Goal: Information Seeking & Learning: Learn about a topic

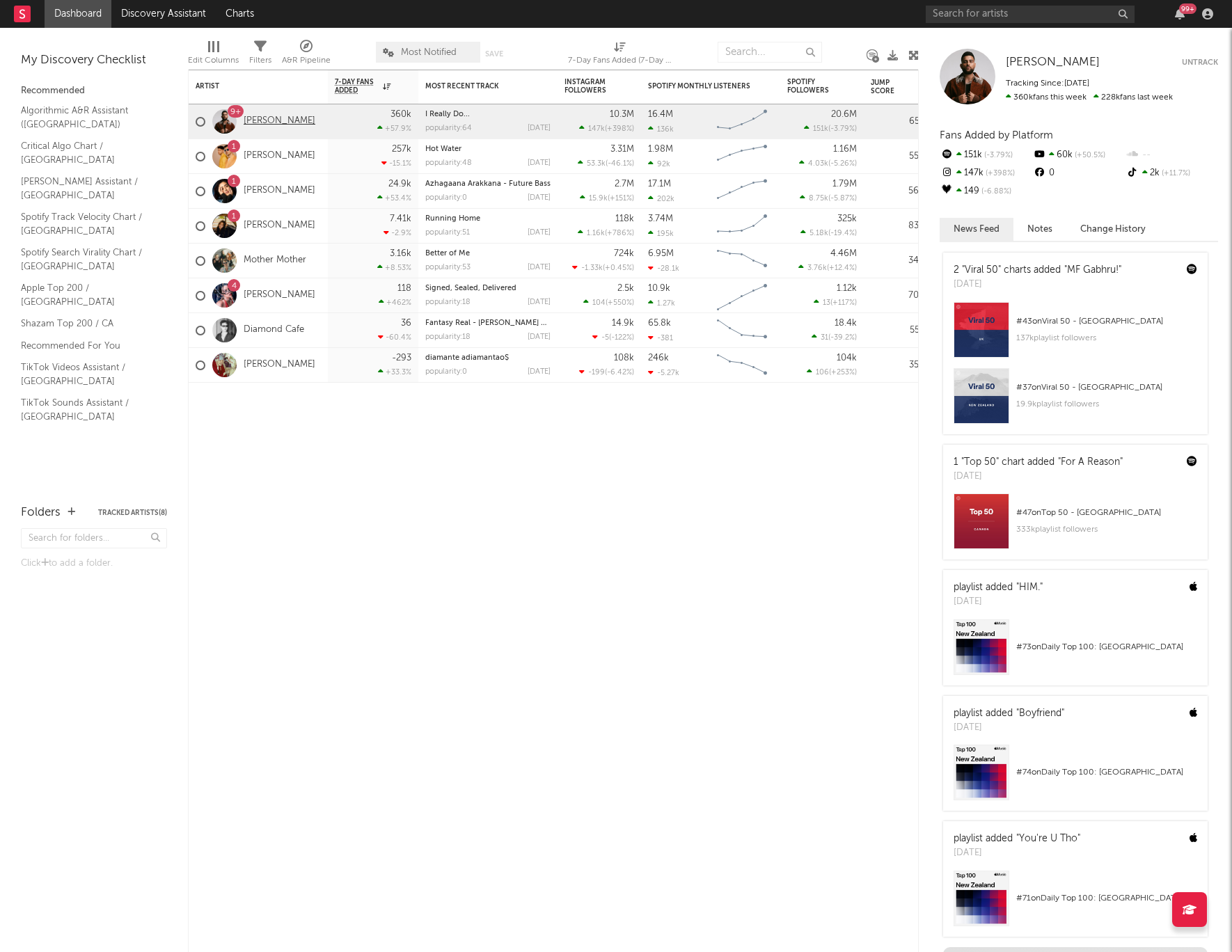
click at [261, 119] on link "[PERSON_NAME]" at bounding box center [279, 121] width 72 height 12
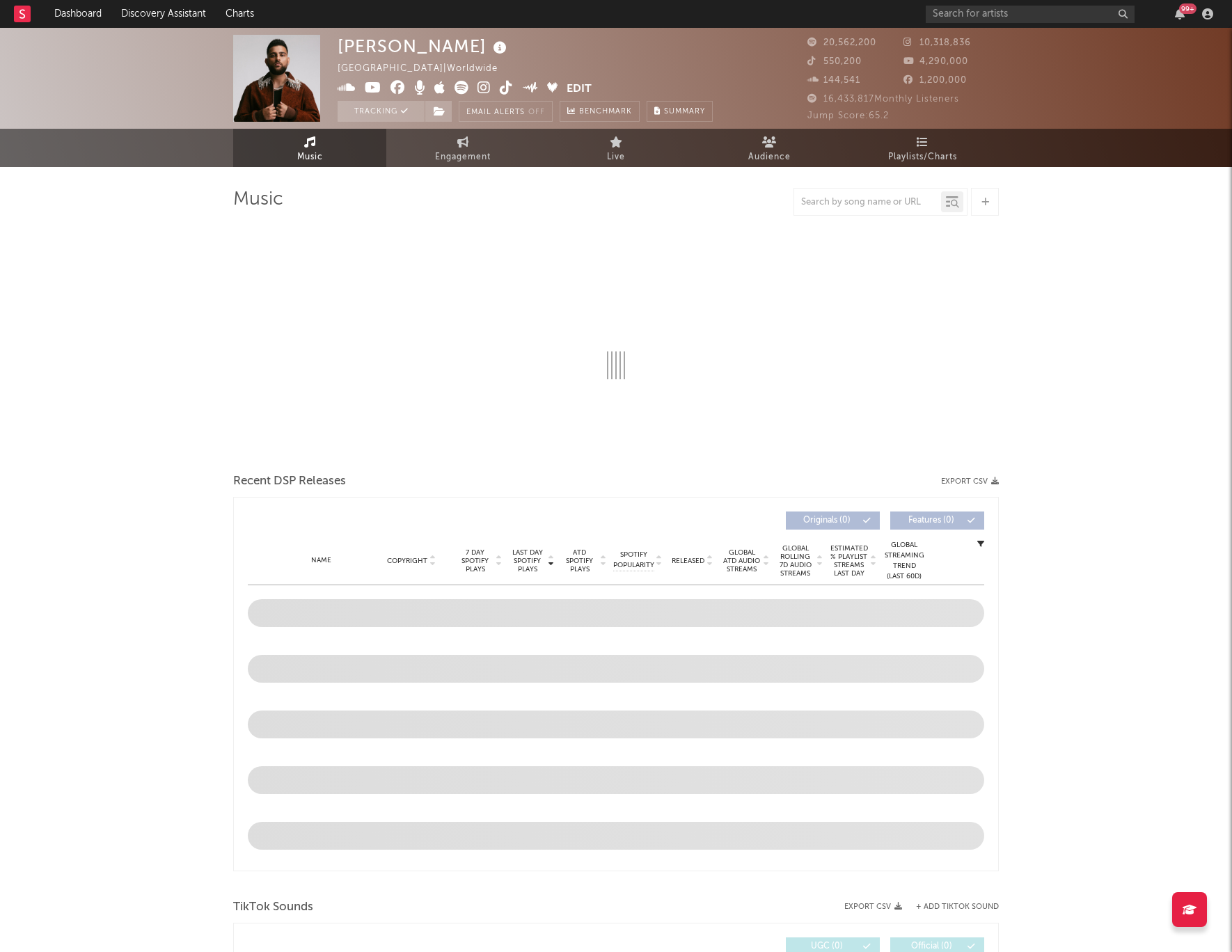
select select "6m"
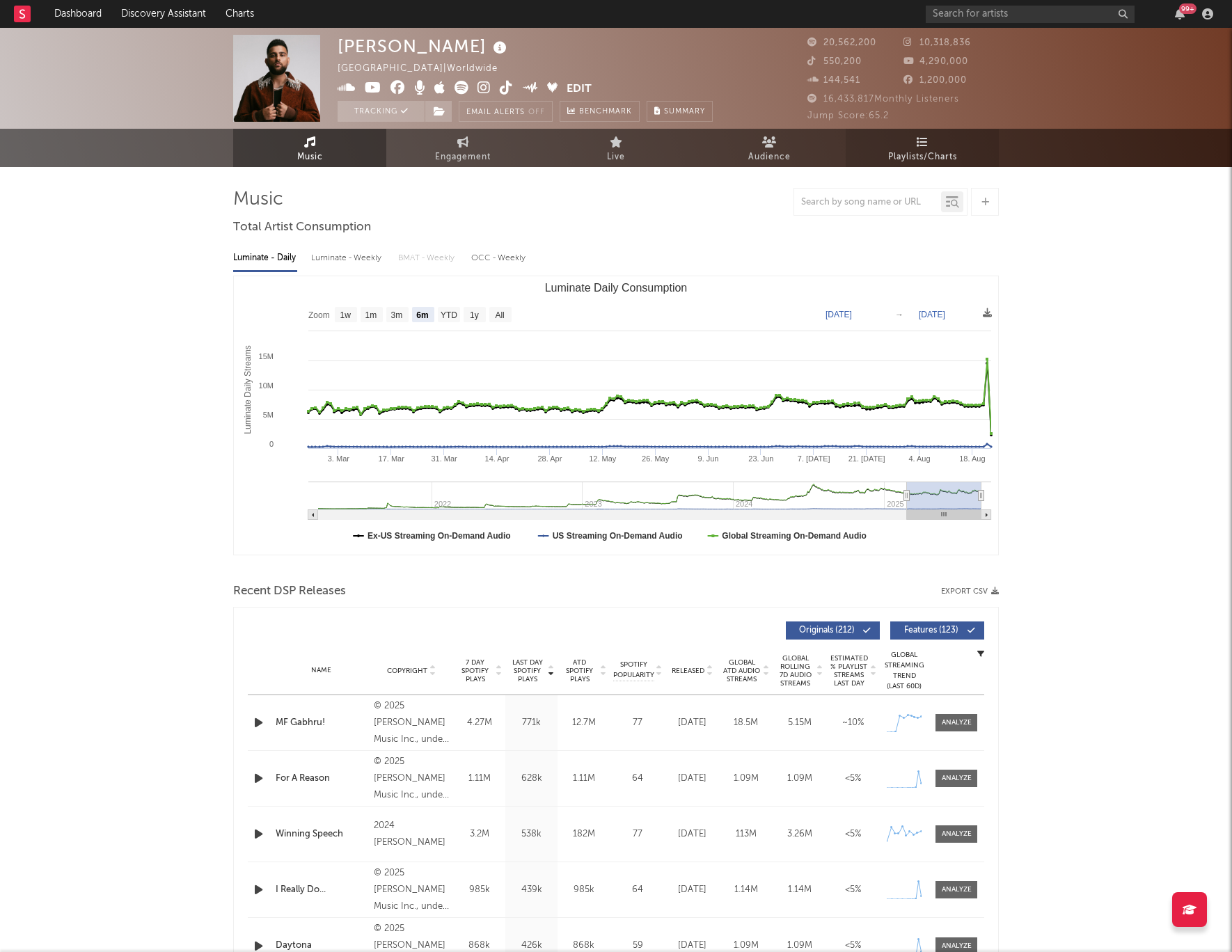
click at [931, 151] on span "Playlists/Charts" at bounding box center [922, 157] width 69 height 17
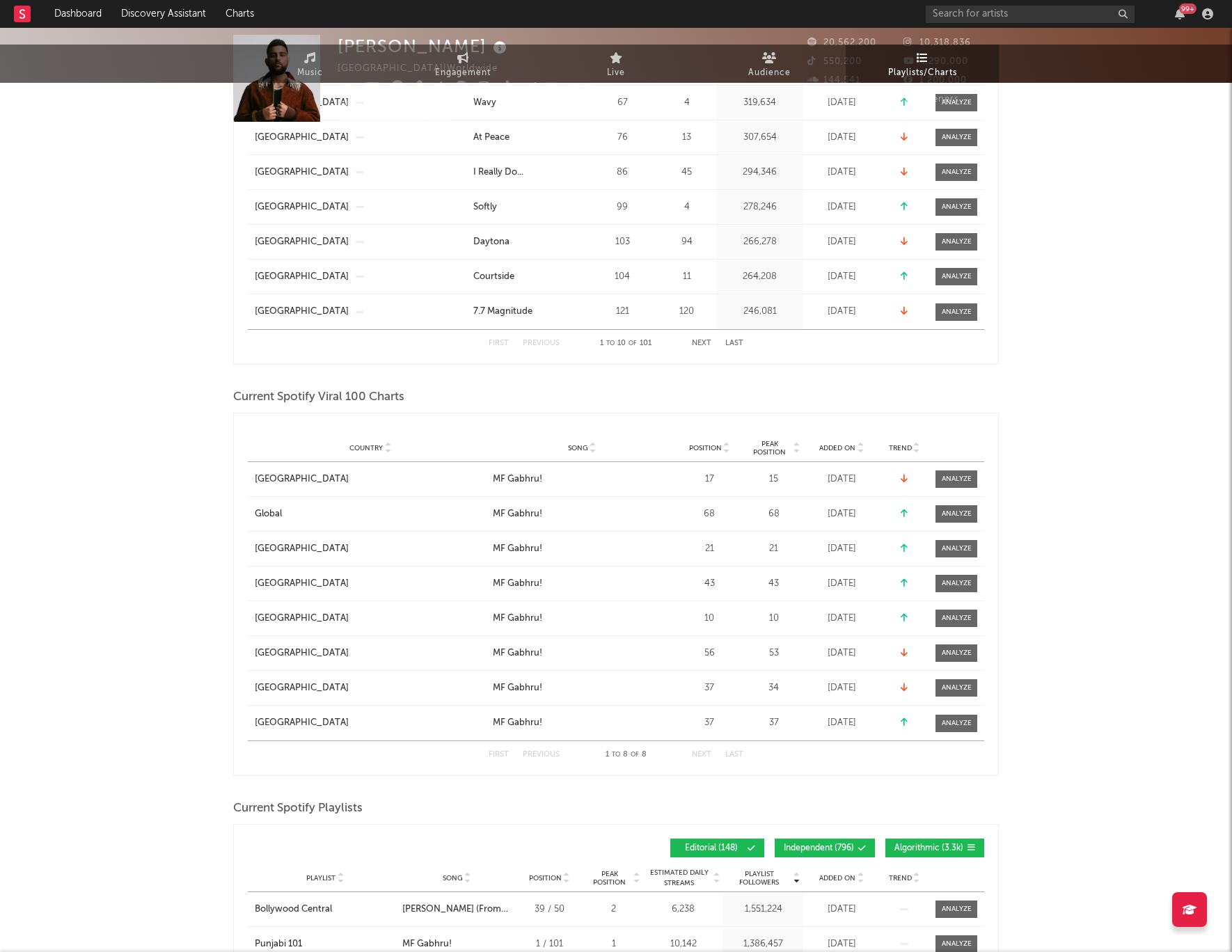
scroll to position [443, 0]
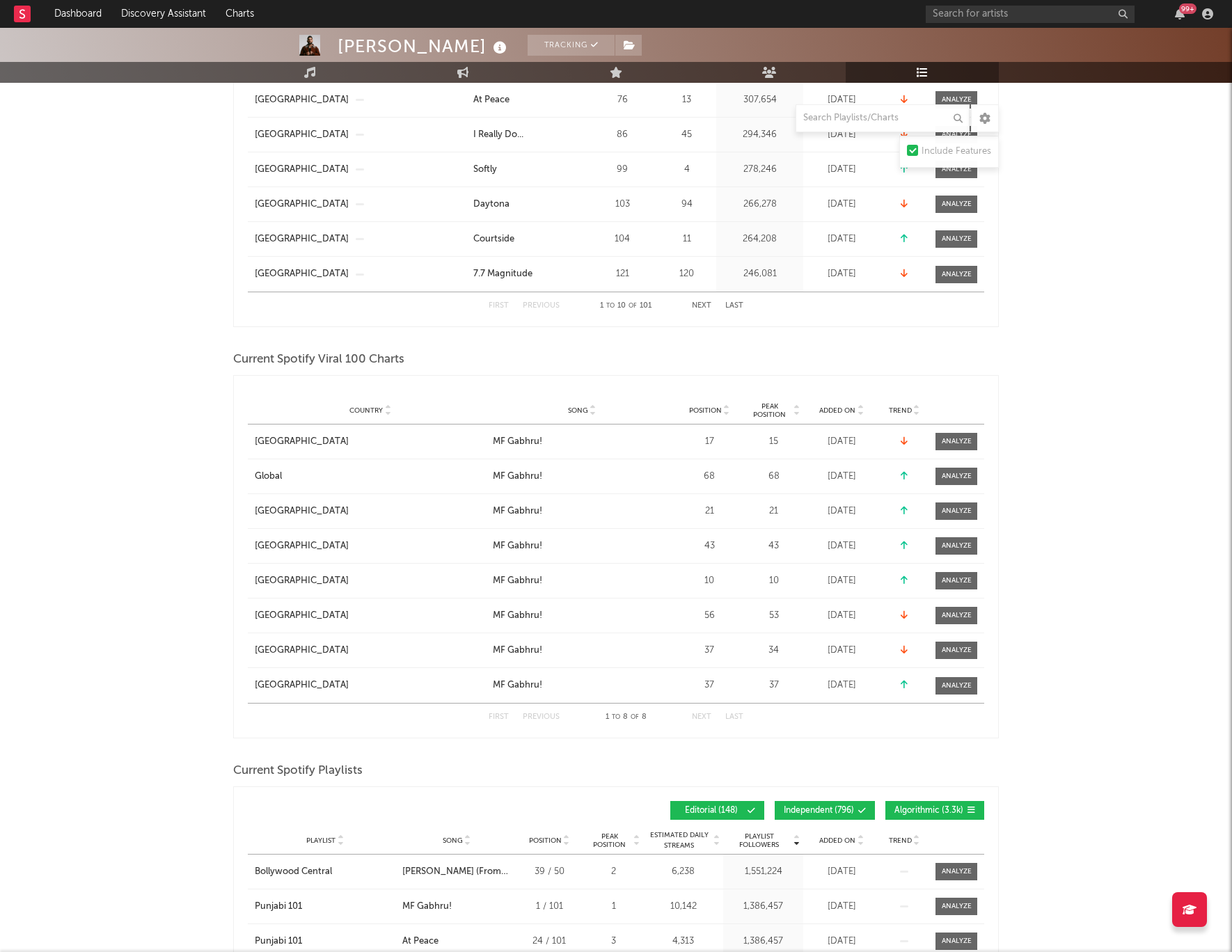
click at [824, 410] on span "Added On" at bounding box center [836, 410] width 36 height 8
click at [833, 413] on span "Added On" at bounding box center [836, 410] width 36 height 8
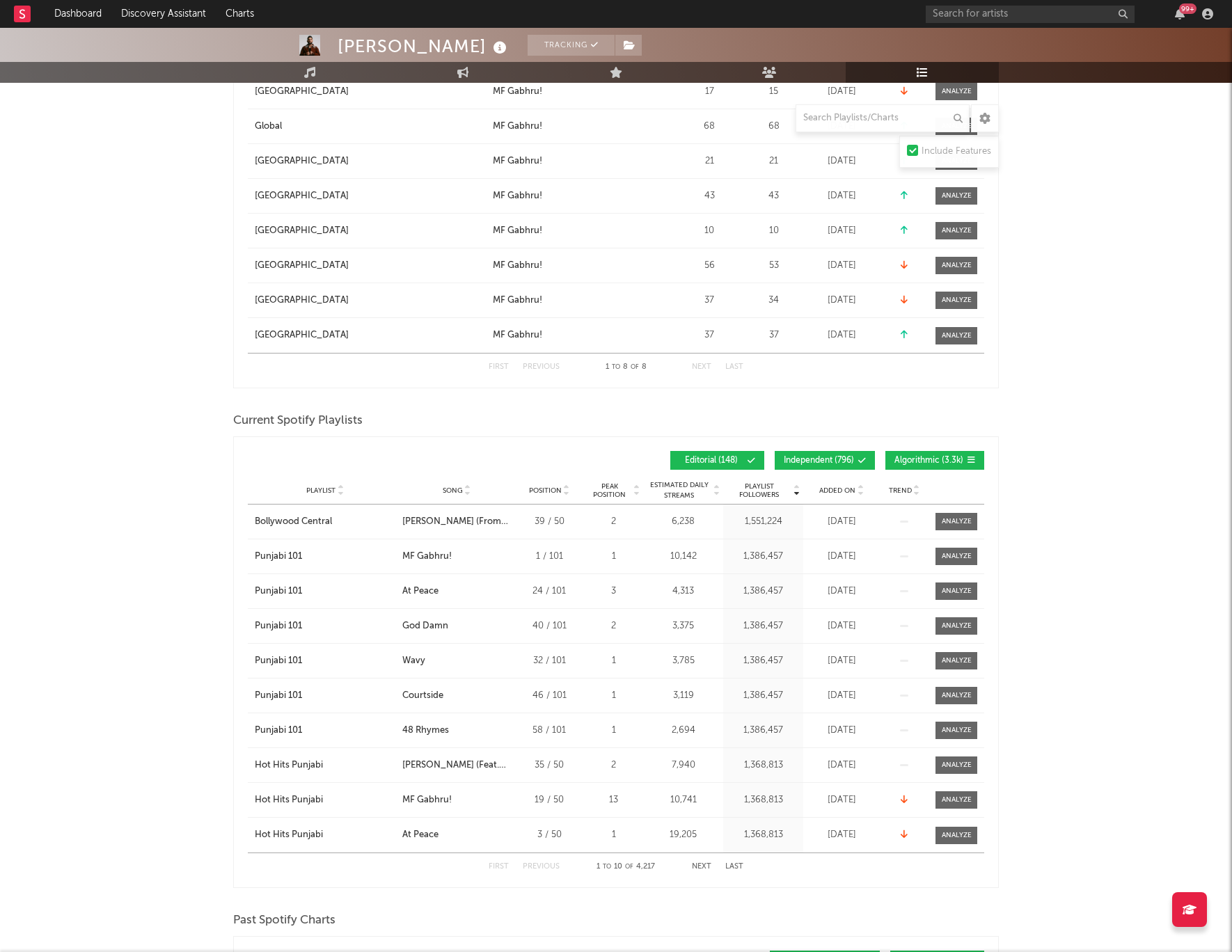
scroll to position [791, 0]
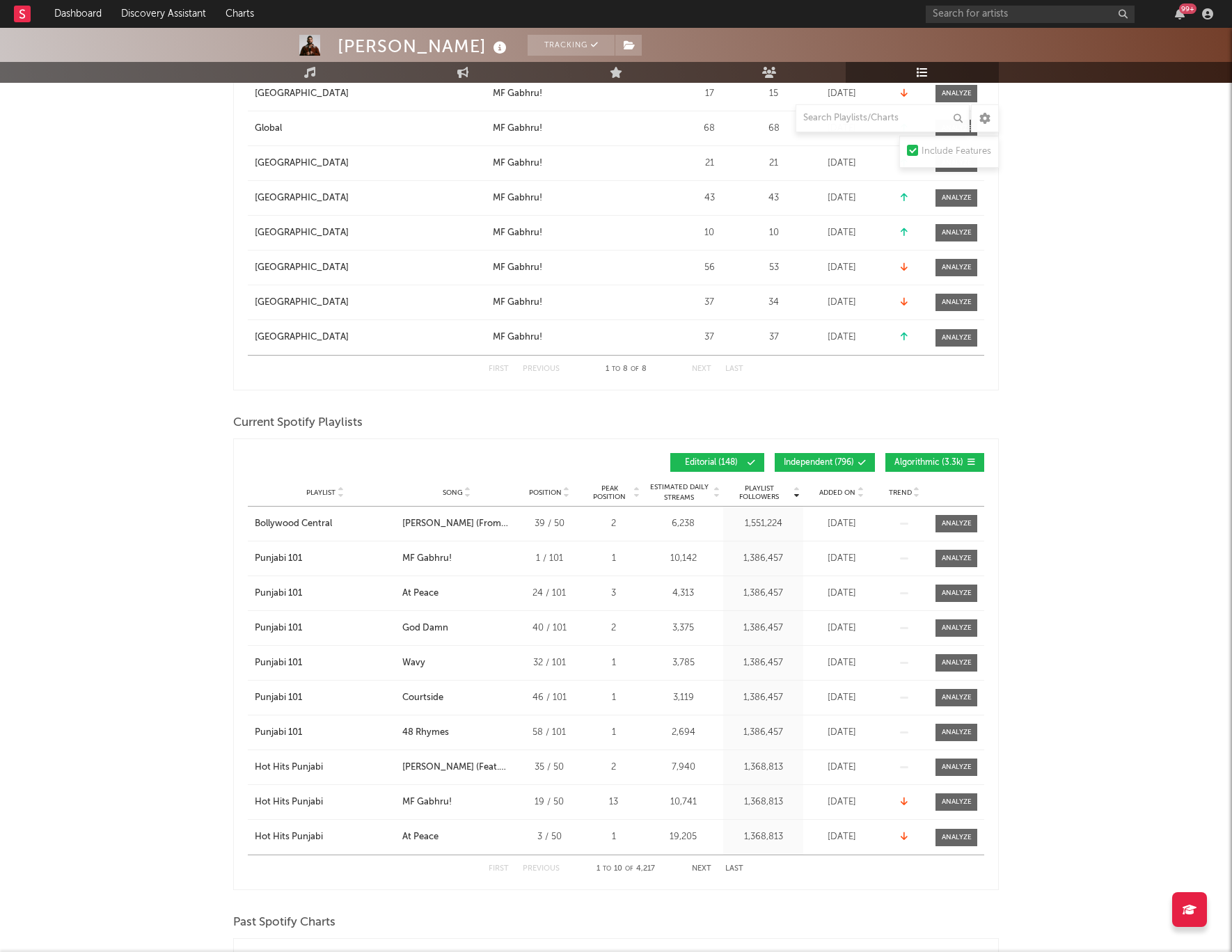
click at [835, 467] on button "Independent ( 796 )" at bounding box center [824, 463] width 100 height 18
click at [936, 467] on button "Algorithmic ( 3.3k )" at bounding box center [935, 463] width 99 height 18
click at [830, 492] on span "Added On" at bounding box center [836, 492] width 36 height 8
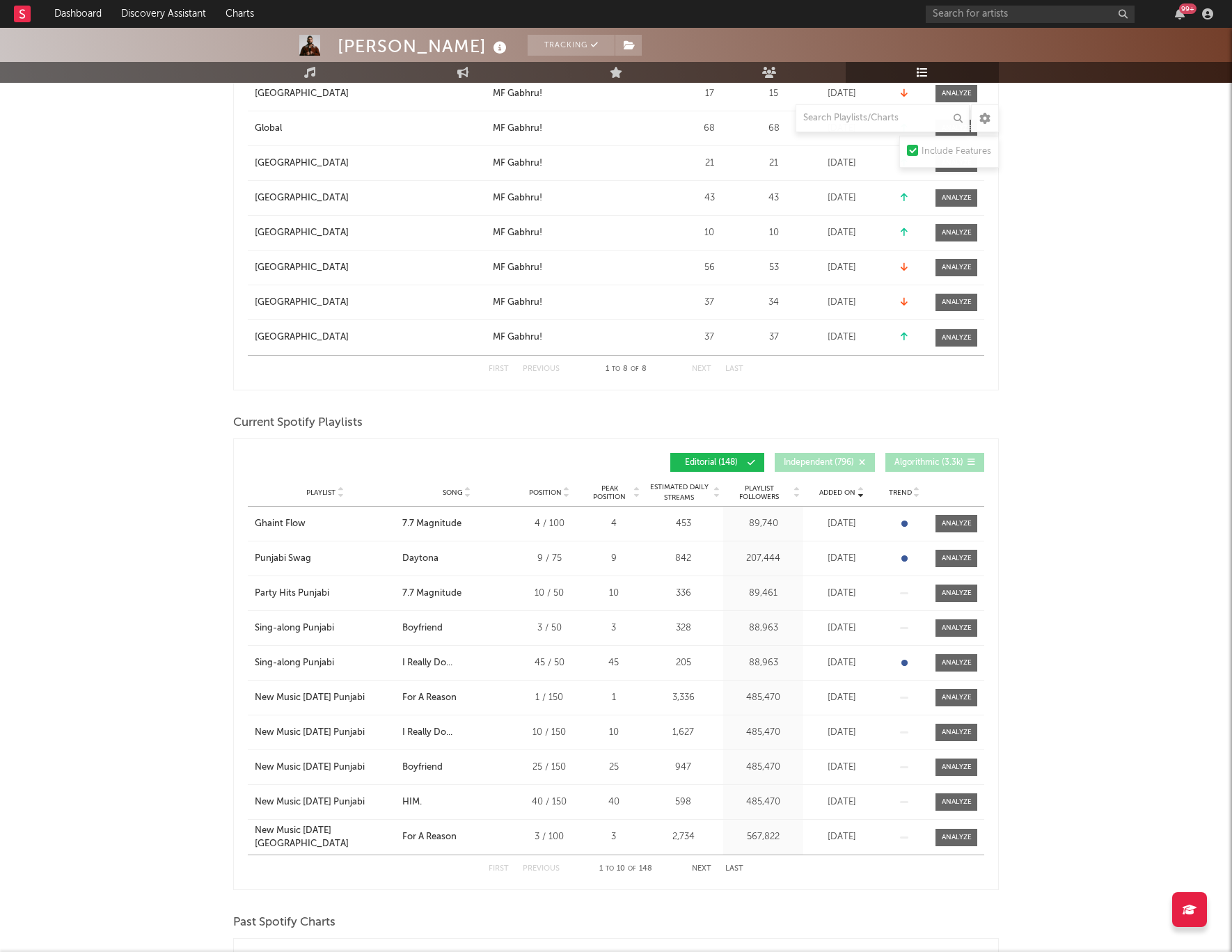
click at [697, 870] on button "Next" at bounding box center [701, 868] width 19 height 7
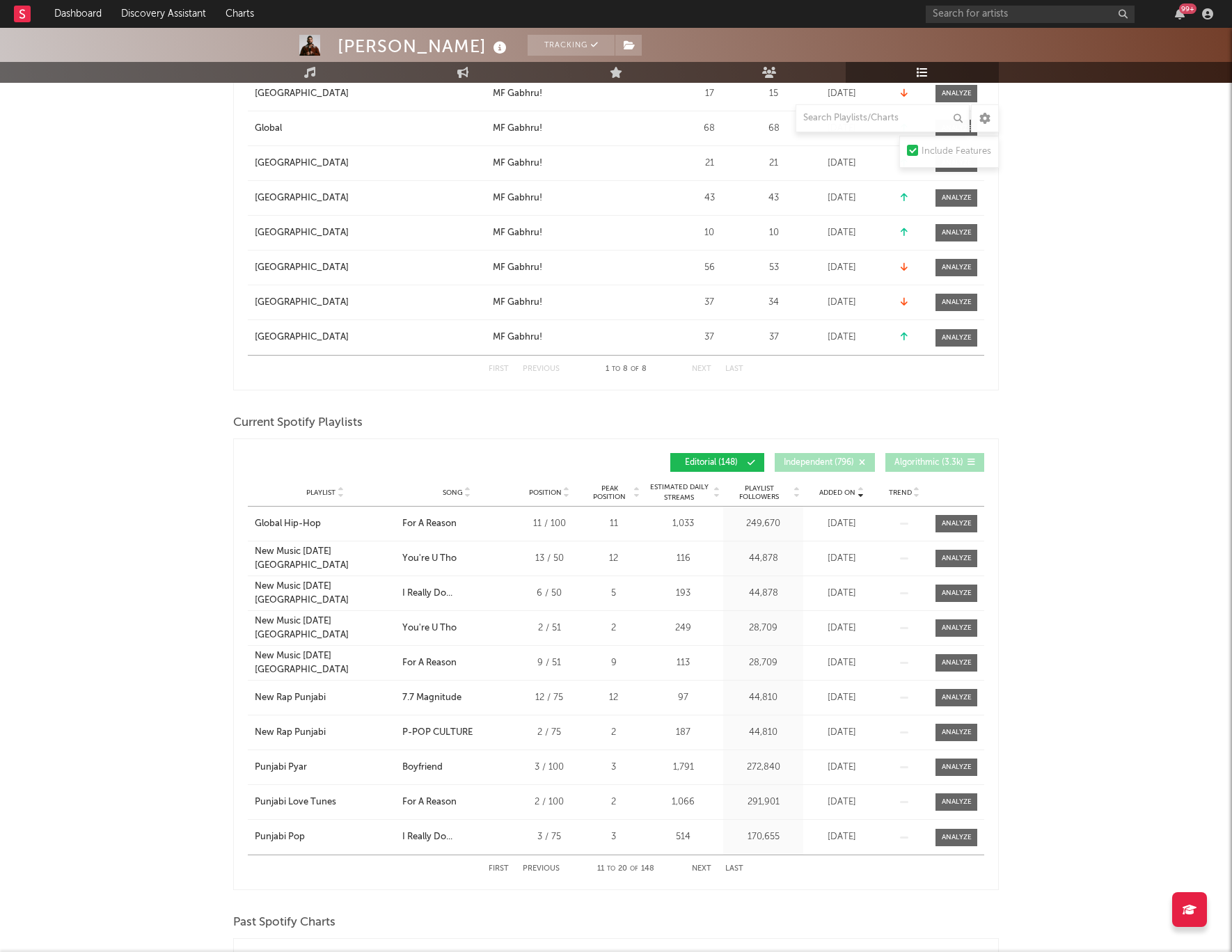
click at [704, 868] on button "Next" at bounding box center [701, 868] width 19 height 7
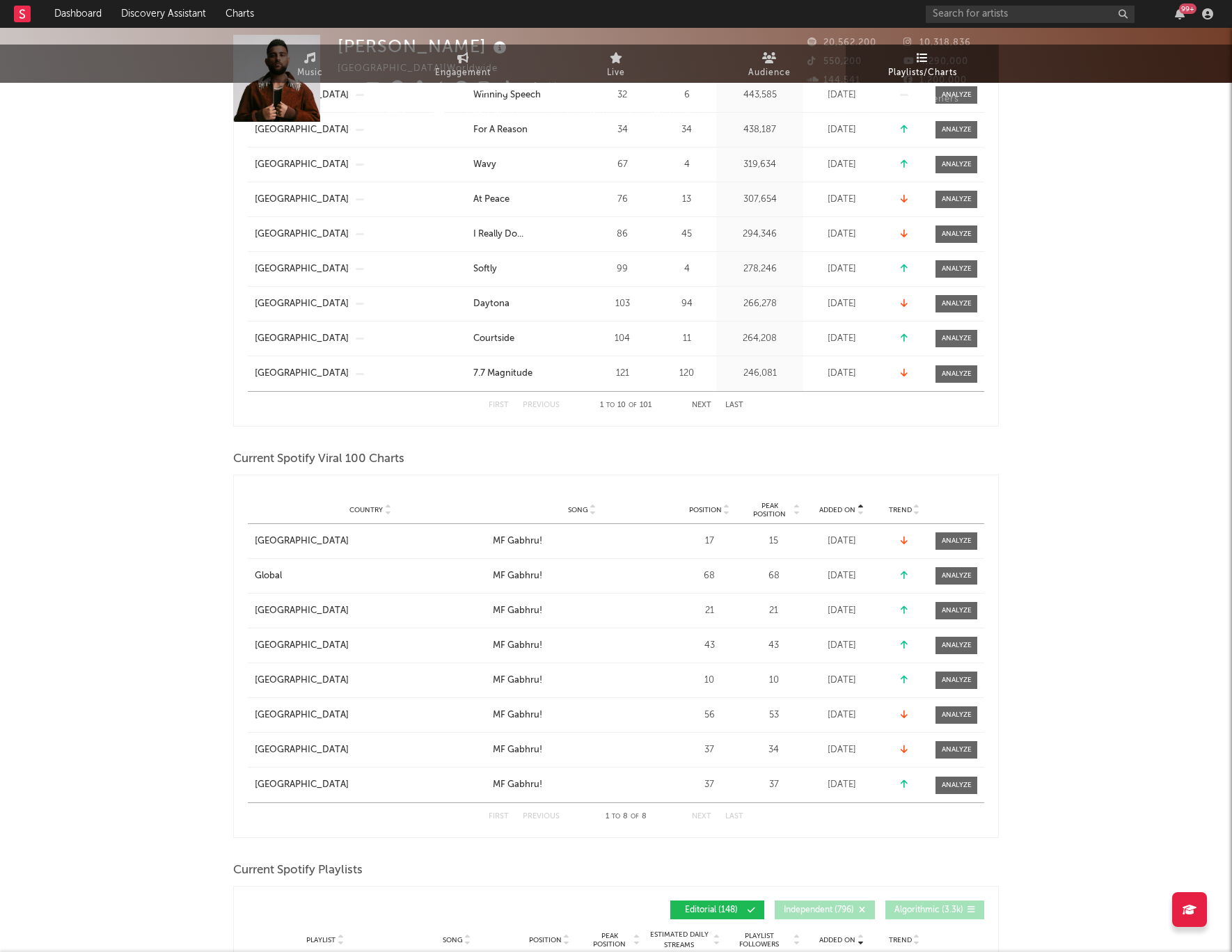
scroll to position [0, 0]
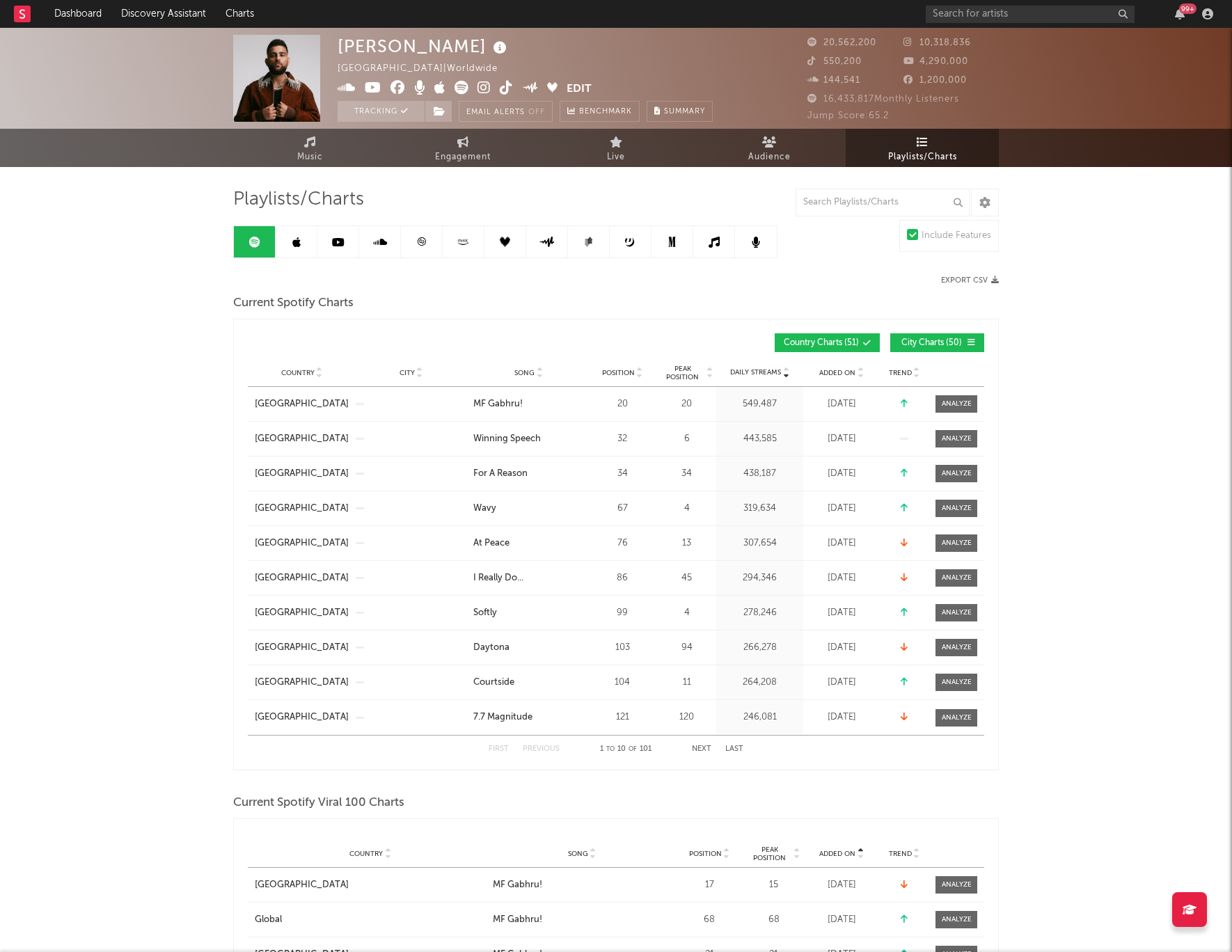
click at [289, 241] on link at bounding box center [296, 241] width 41 height 31
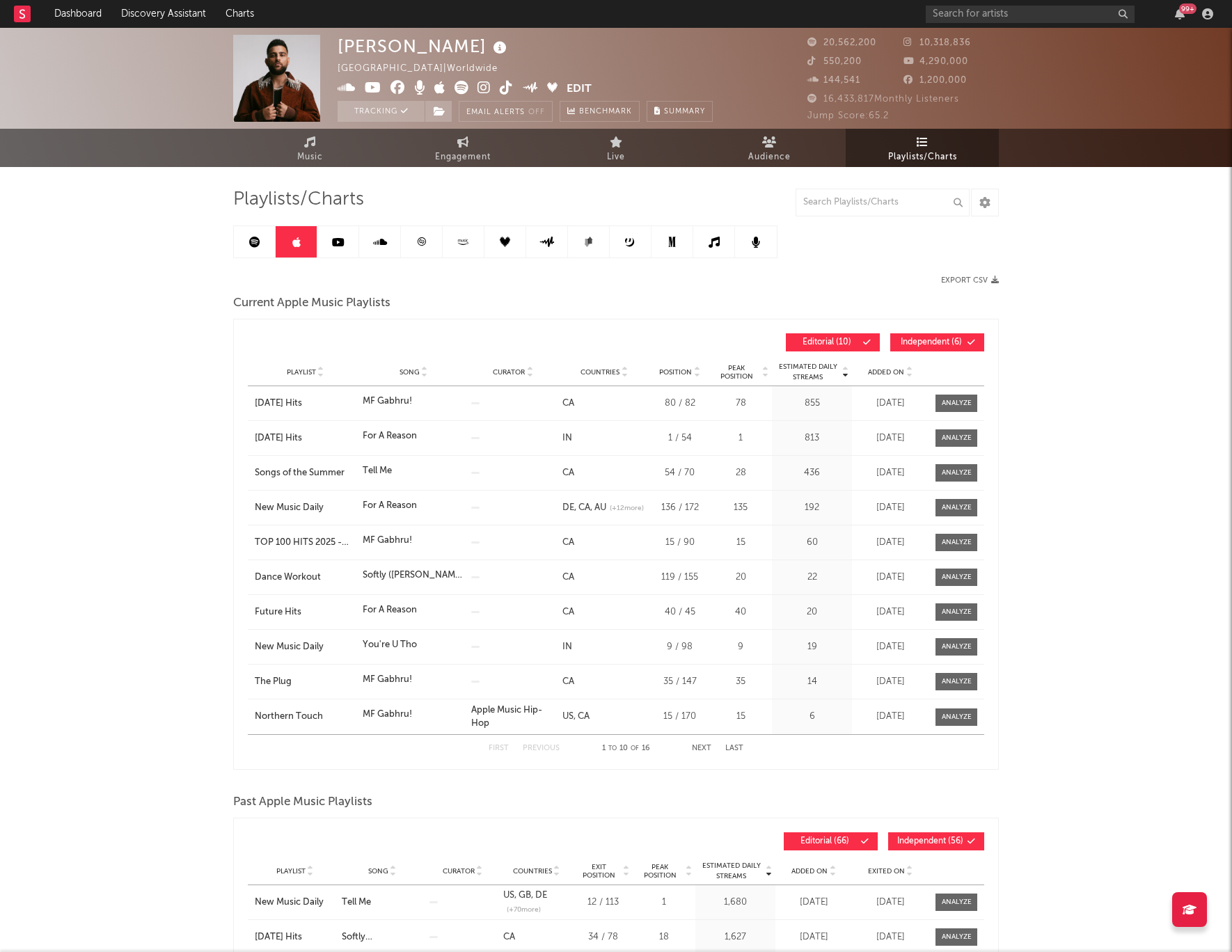
click at [931, 333] on button "Independent ( 6 )" at bounding box center [937, 342] width 94 height 18
click at [892, 368] on span "Added On" at bounding box center [885, 372] width 36 height 8
click at [893, 368] on span "Added On" at bounding box center [885, 372] width 36 height 8
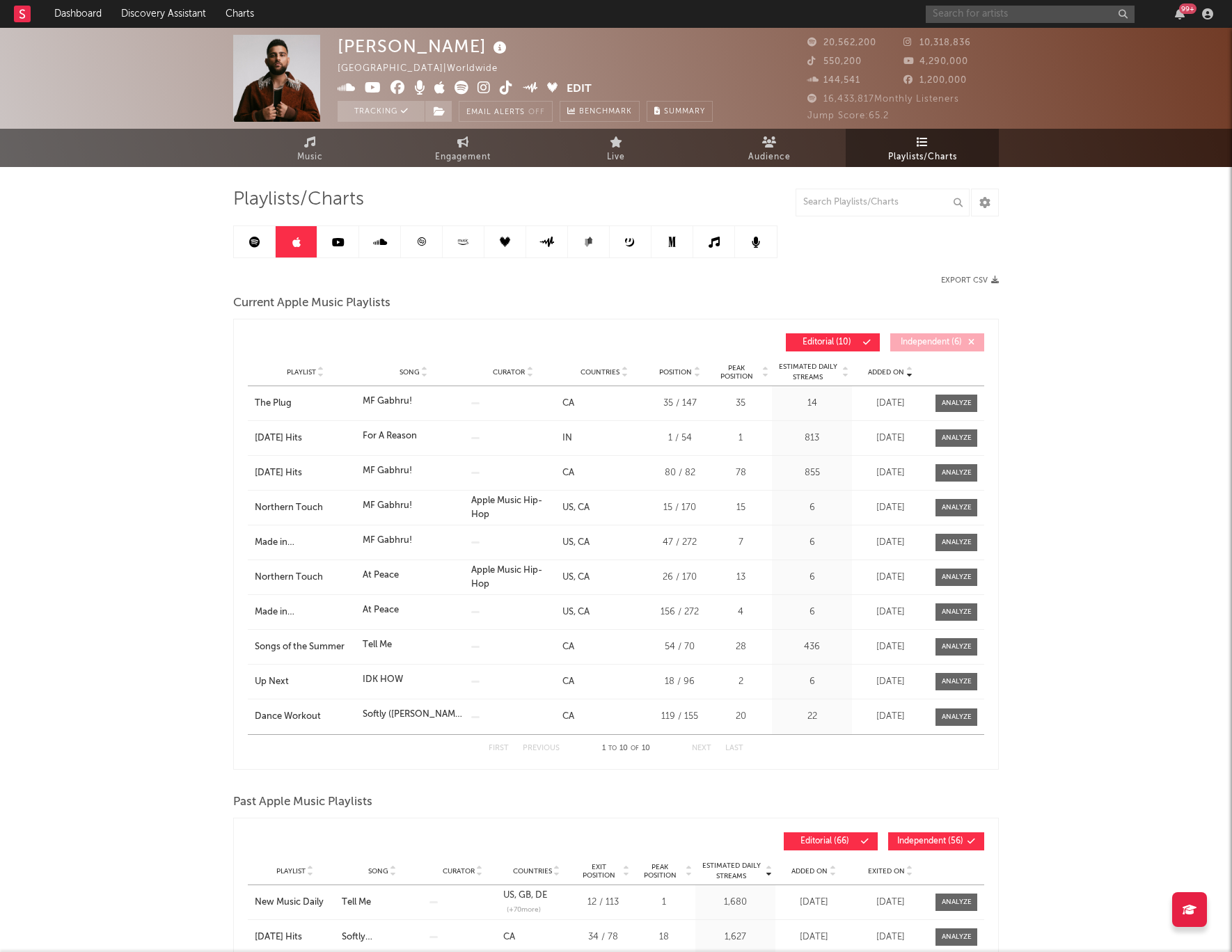
click at [980, 16] on input "text" at bounding box center [1029, 14] width 208 height 17
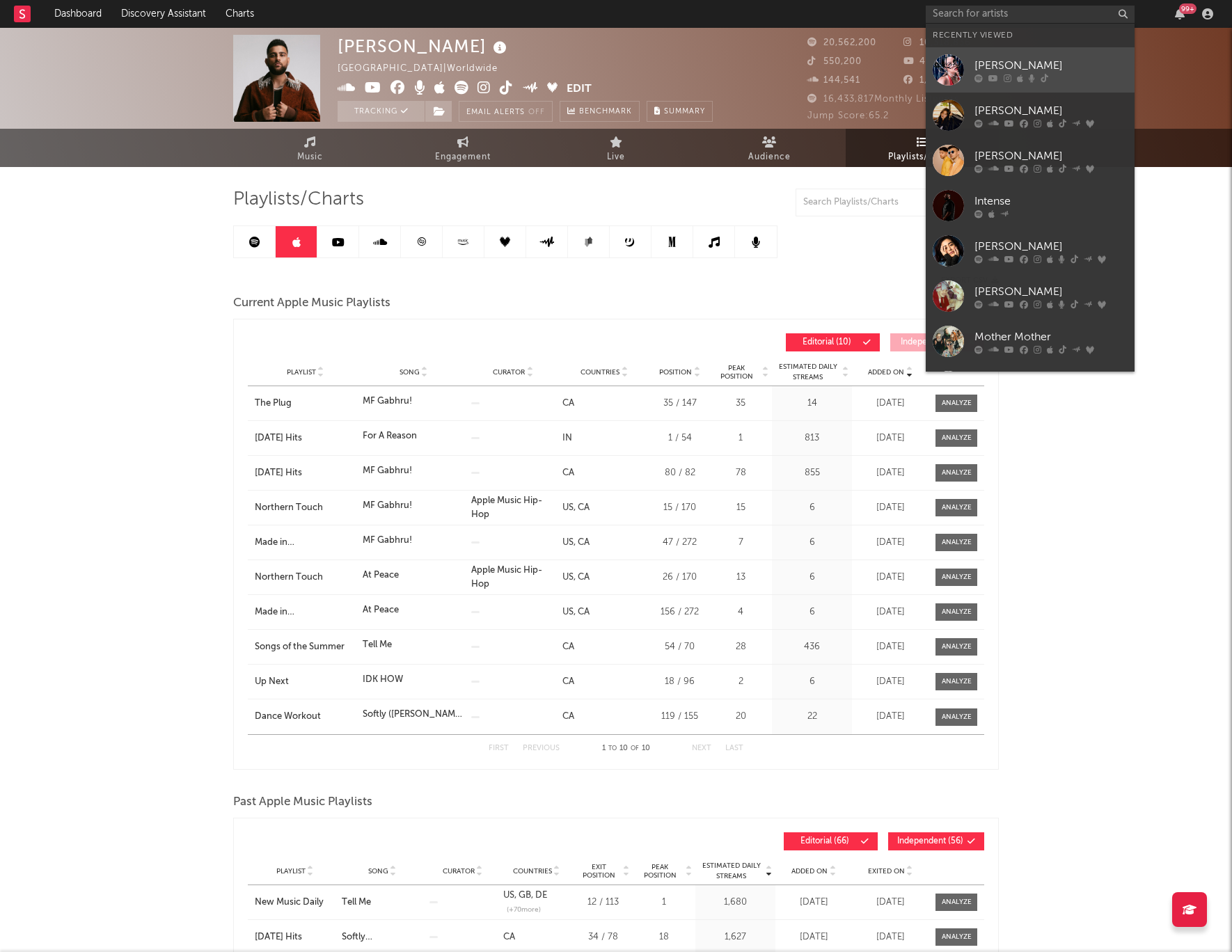
click at [985, 78] on div at bounding box center [1050, 77] width 153 height 8
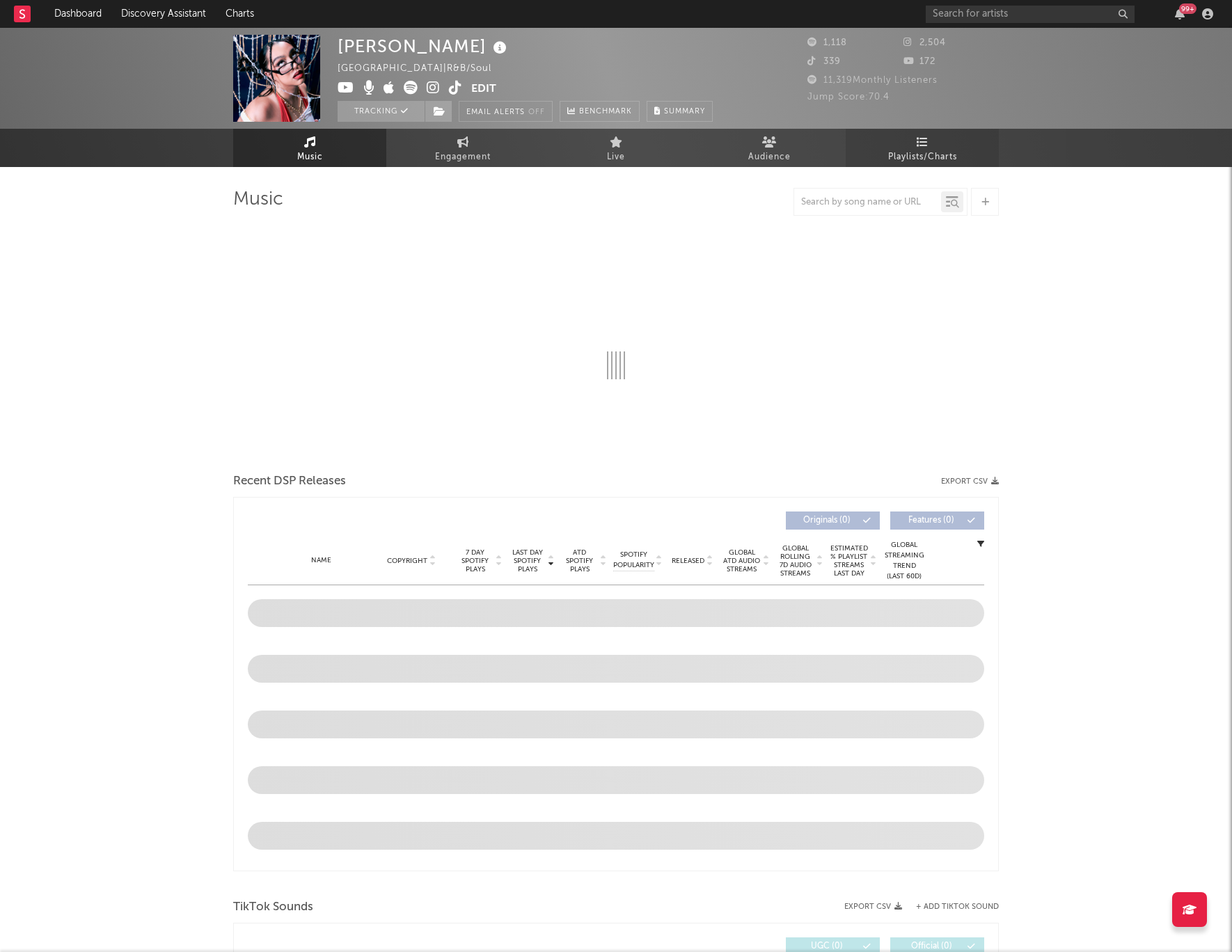
select select "6m"
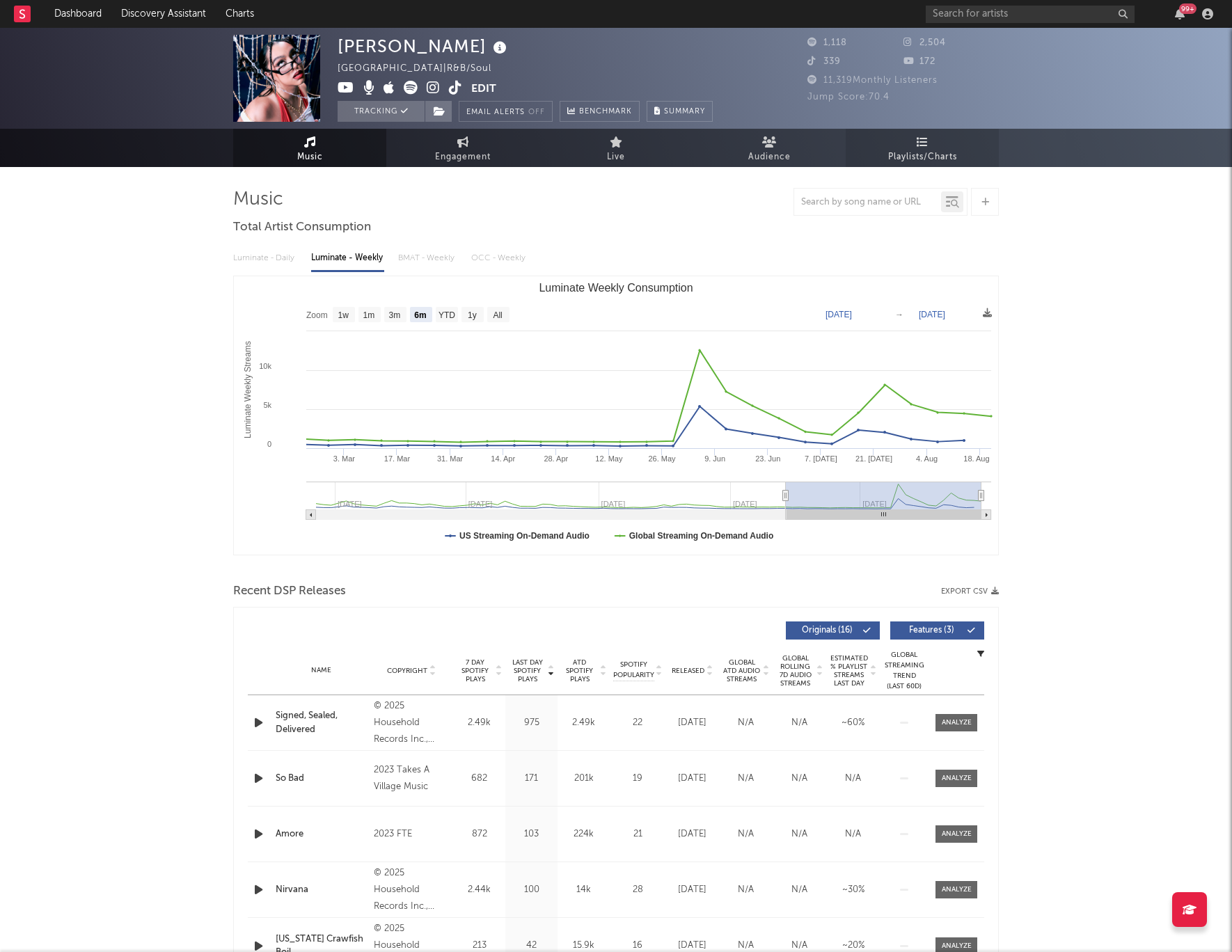
click at [955, 143] on link "Playlists/Charts" at bounding box center [922, 148] width 153 height 39
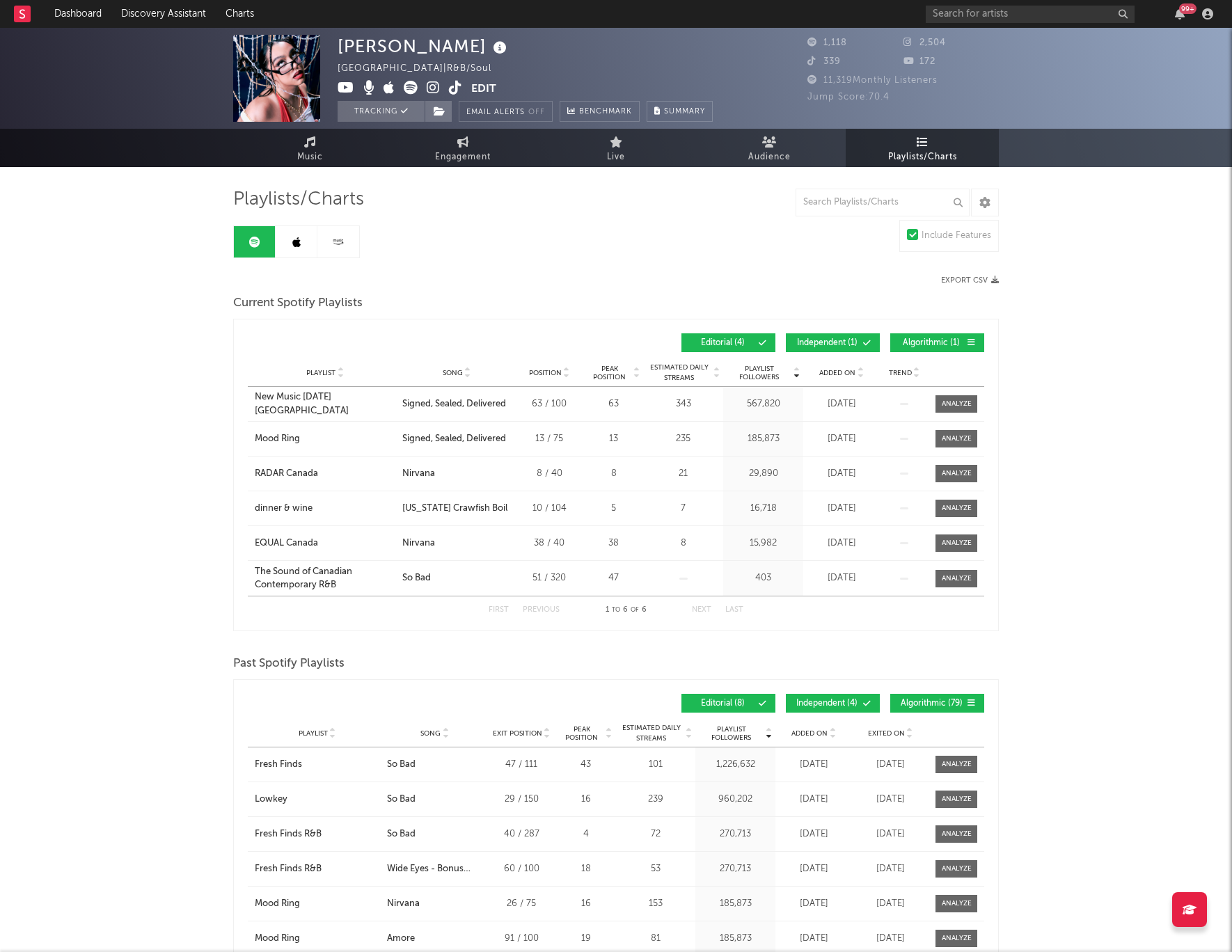
click at [942, 340] on span "Algorithmic ( 1 )" at bounding box center [931, 342] width 64 height 8
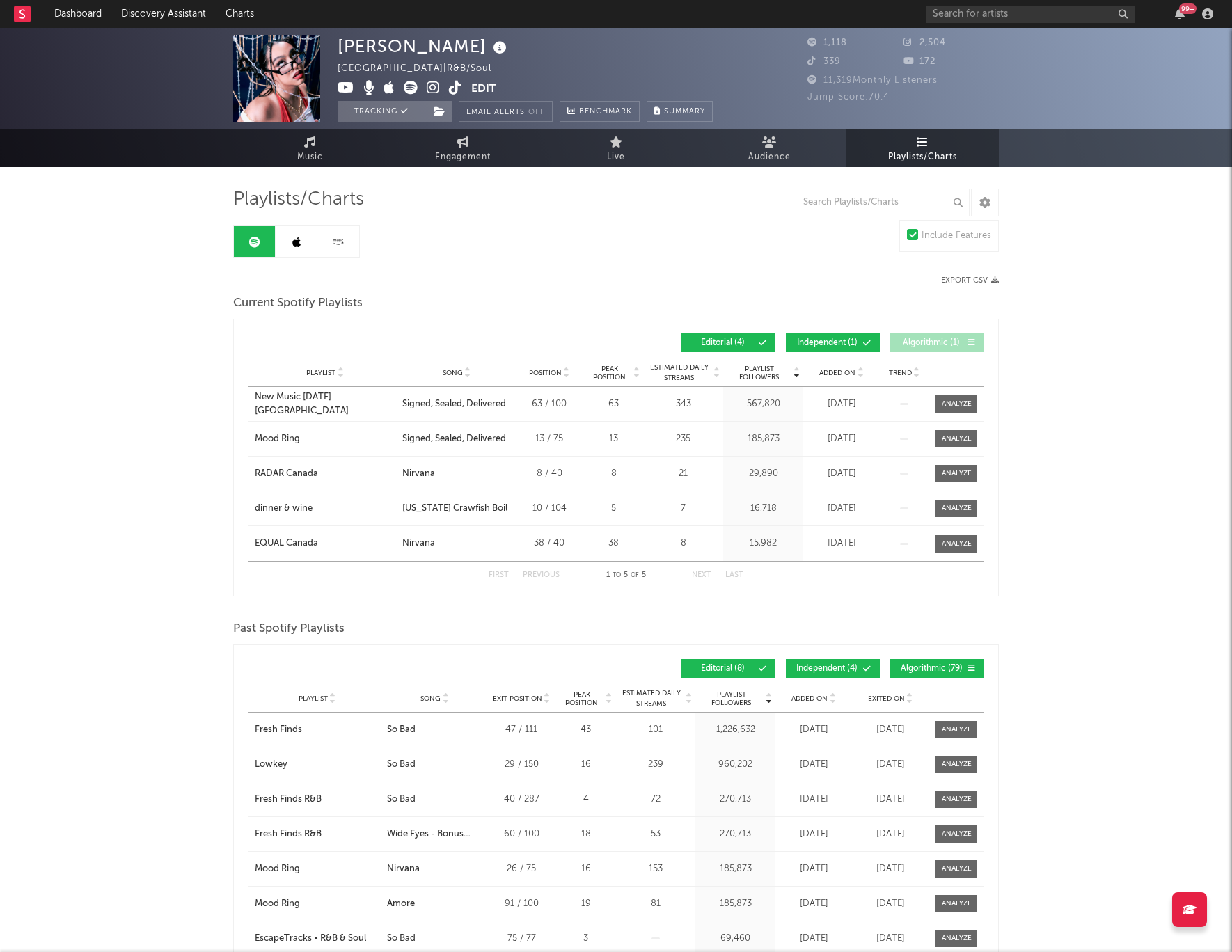
click at [839, 340] on span "Independent ( 1 )" at bounding box center [827, 342] width 64 height 8
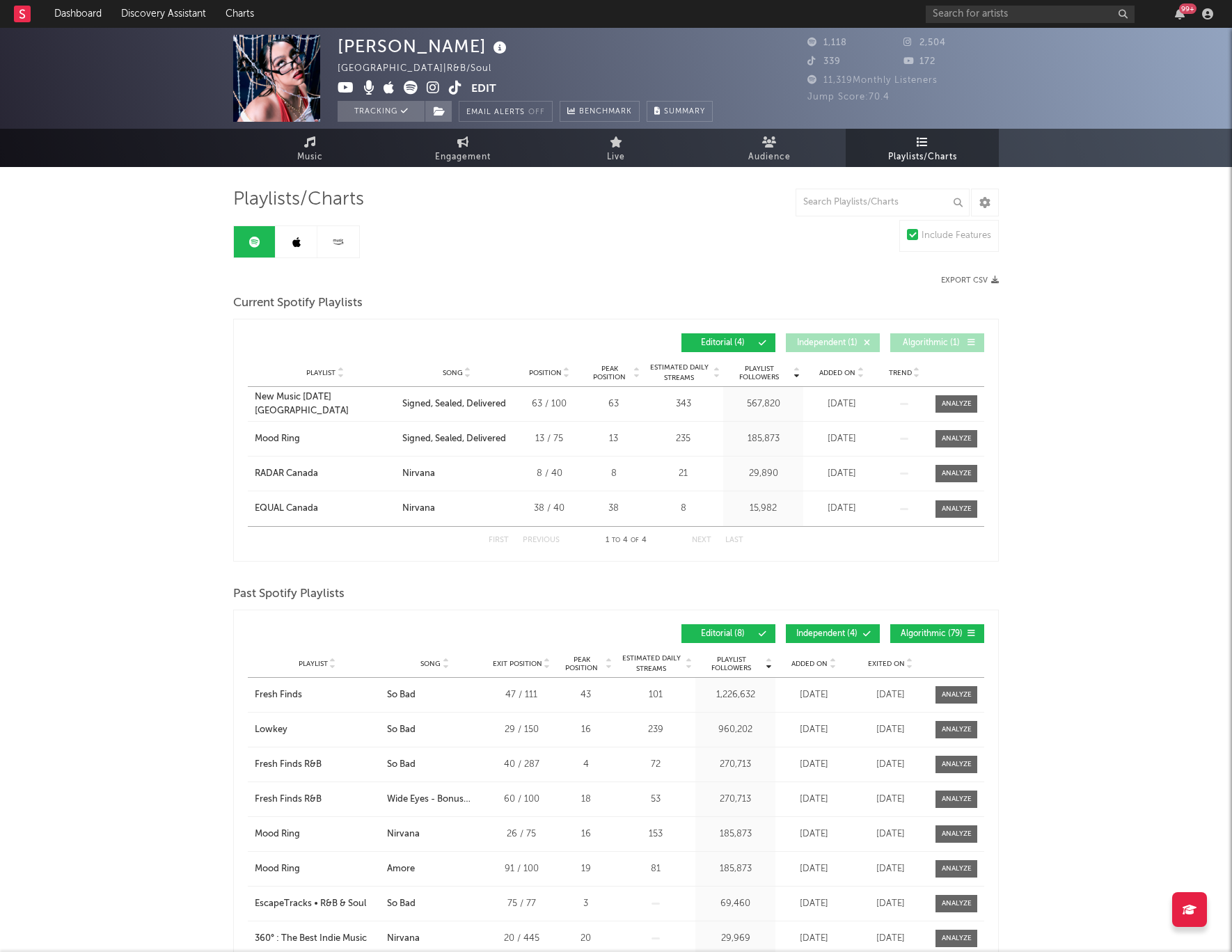
click at [295, 245] on icon at bounding box center [296, 242] width 8 height 11
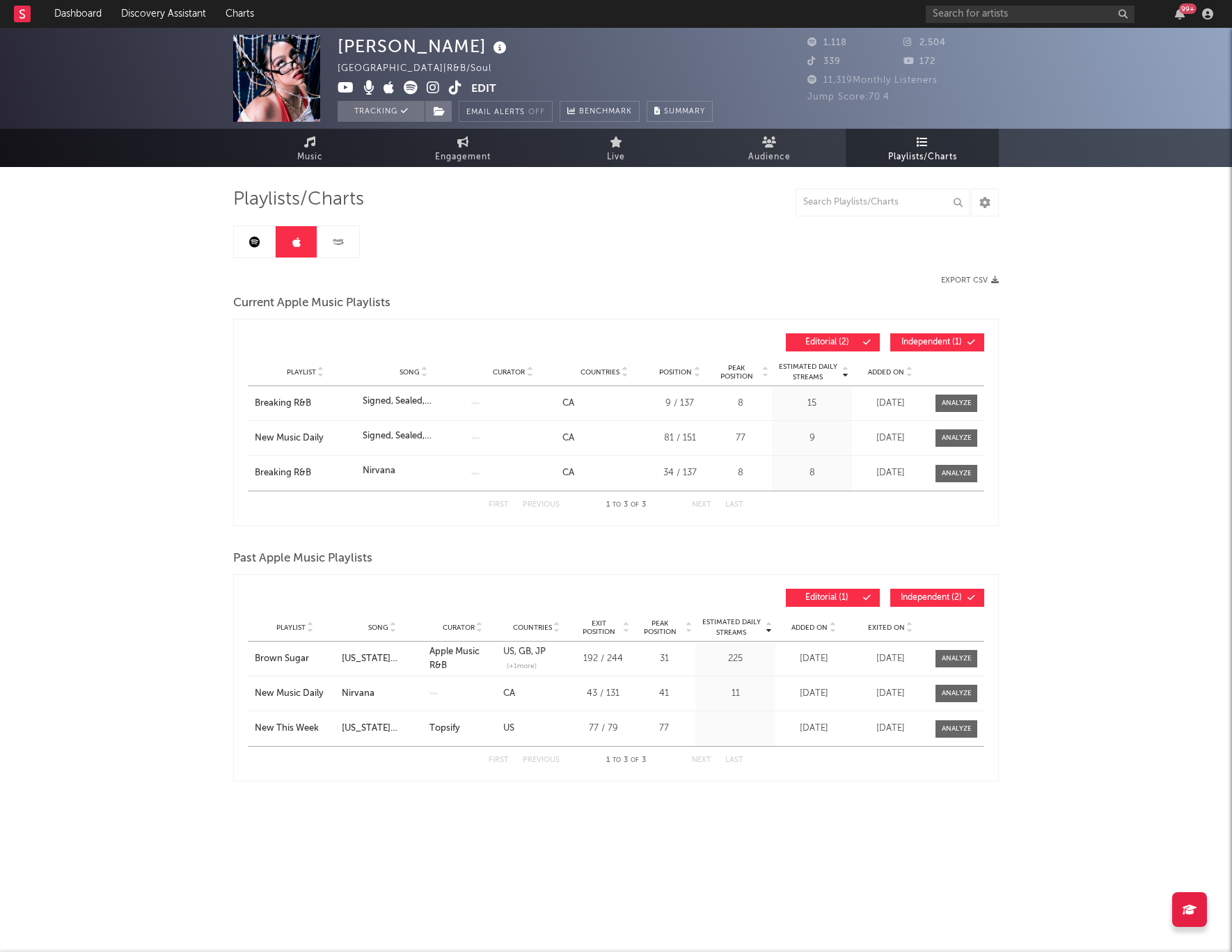
click at [927, 341] on span "Independent ( 1 )" at bounding box center [931, 342] width 64 height 8
